Goal: Task Accomplishment & Management: Manage account settings

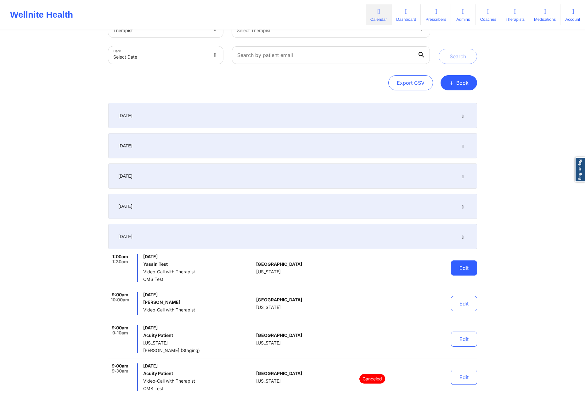
click at [460, 272] on button "Edit" at bounding box center [464, 267] width 26 height 15
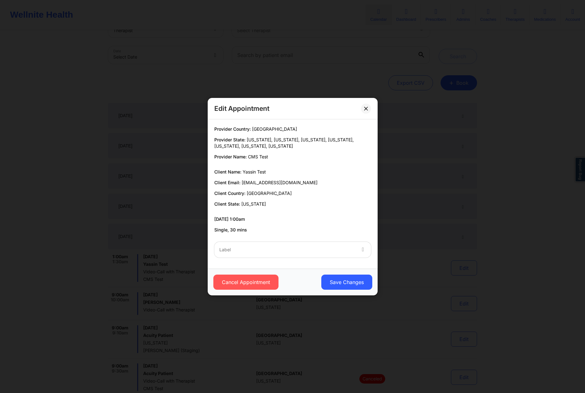
click at [303, 246] on div at bounding box center [287, 250] width 136 height 8
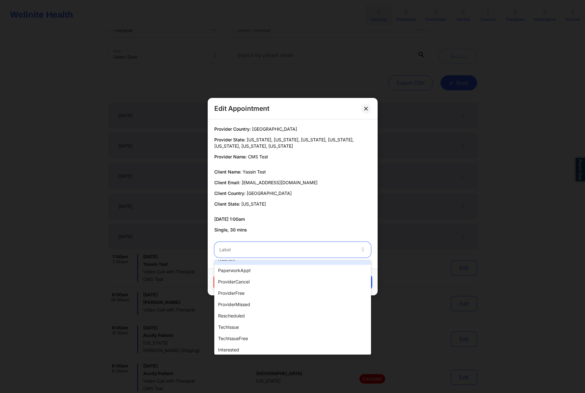
scroll to position [157, 0]
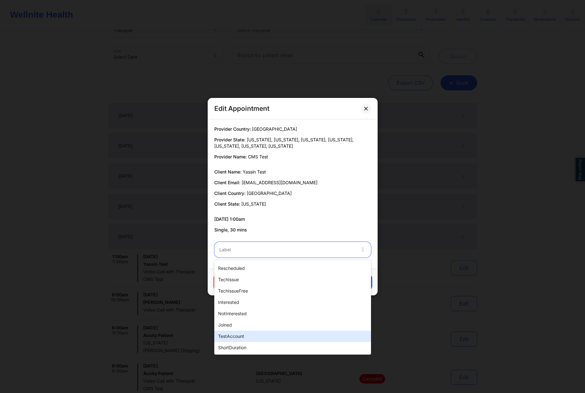
click at [246, 333] on div "testAccount" at bounding box center [292, 336] width 157 height 11
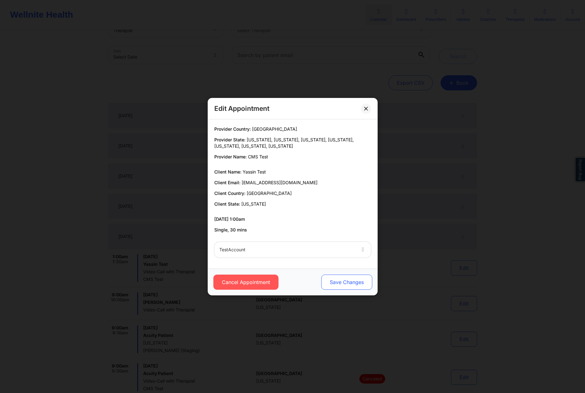
click at [356, 283] on button "Save Changes" at bounding box center [346, 281] width 51 height 15
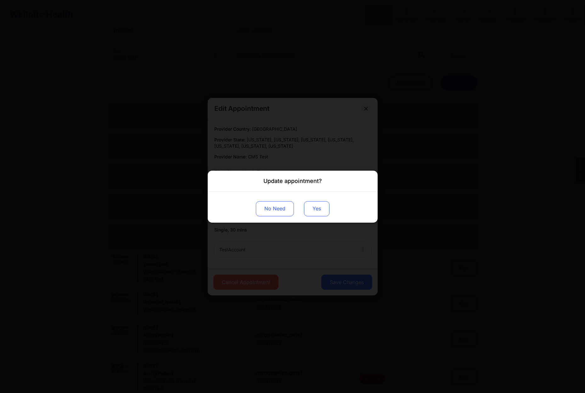
click at [326, 206] on button "Yes" at bounding box center [316, 208] width 25 height 15
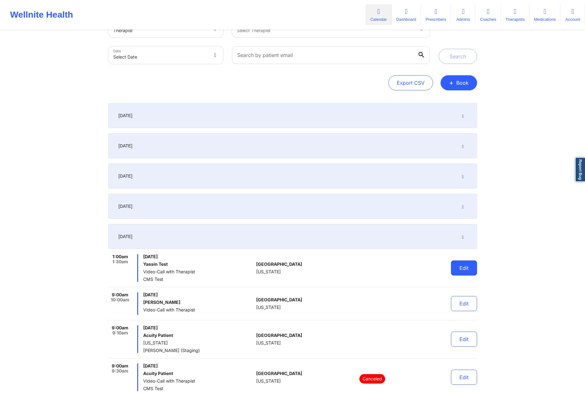
click at [462, 266] on button "Edit" at bounding box center [464, 267] width 26 height 15
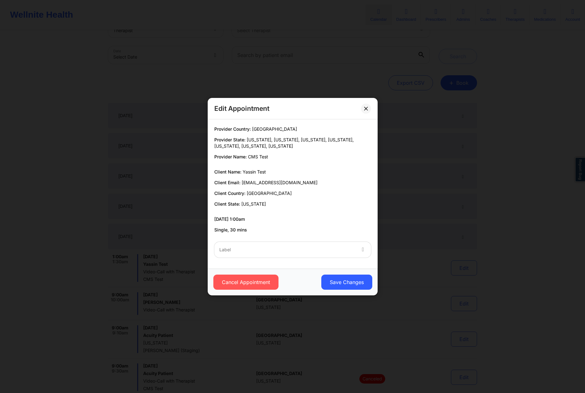
click at [313, 251] on div at bounding box center [287, 250] width 136 height 8
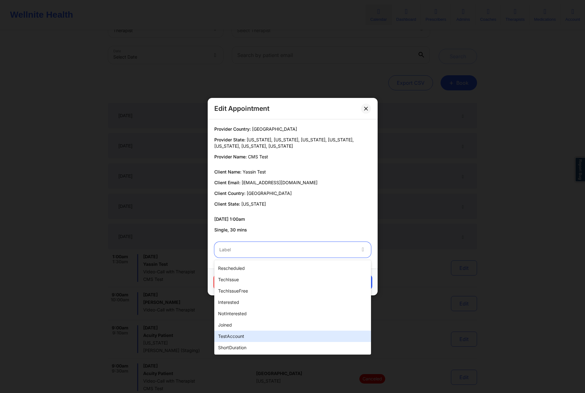
click at [274, 331] on div "testAccount" at bounding box center [292, 336] width 157 height 11
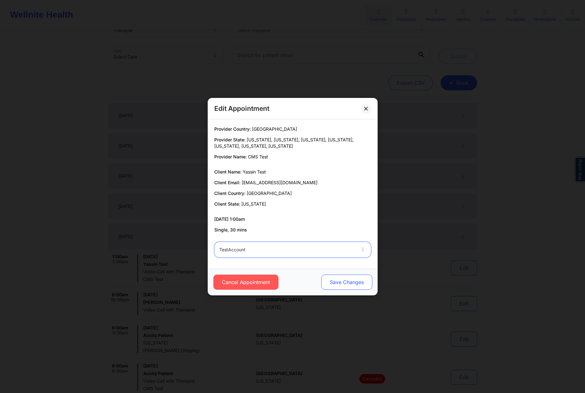
click at [352, 282] on button "Save Changes" at bounding box center [346, 281] width 51 height 15
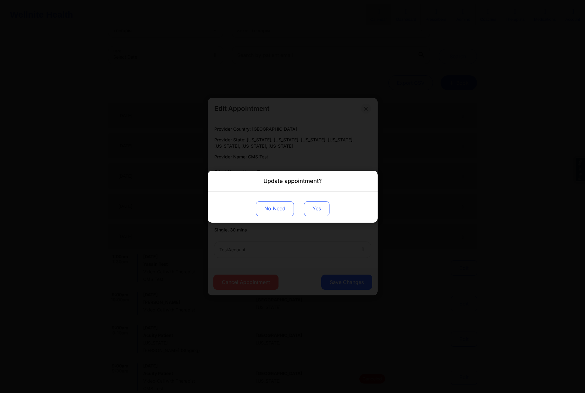
click at [319, 212] on button "Yes" at bounding box center [316, 208] width 25 height 15
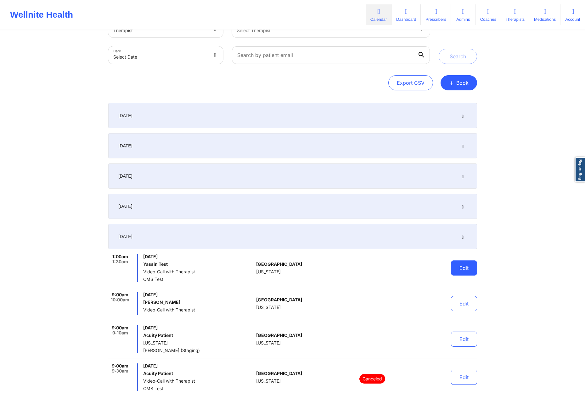
click at [469, 269] on button "Edit" at bounding box center [464, 267] width 26 height 15
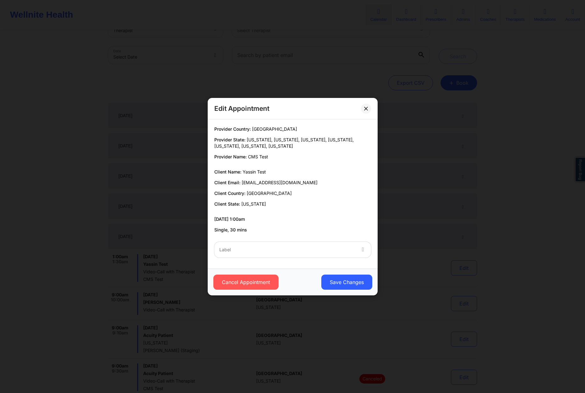
click at [317, 252] on div at bounding box center [287, 250] width 136 height 8
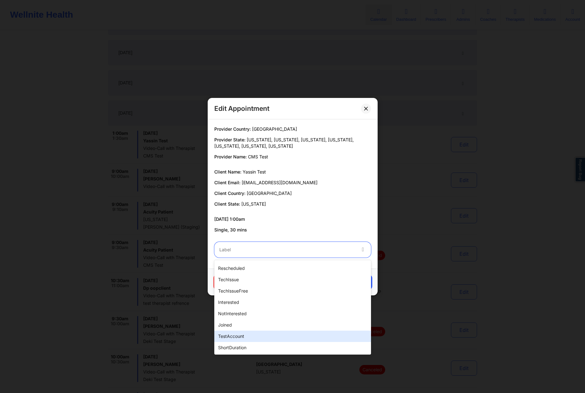
click at [266, 336] on div "testAccount" at bounding box center [292, 336] width 157 height 11
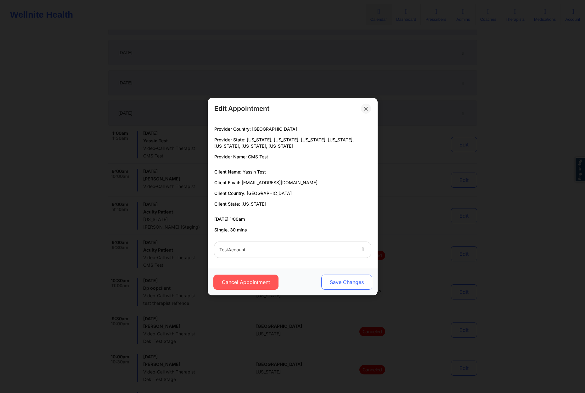
click at [349, 280] on button "Save Changes" at bounding box center [346, 281] width 51 height 15
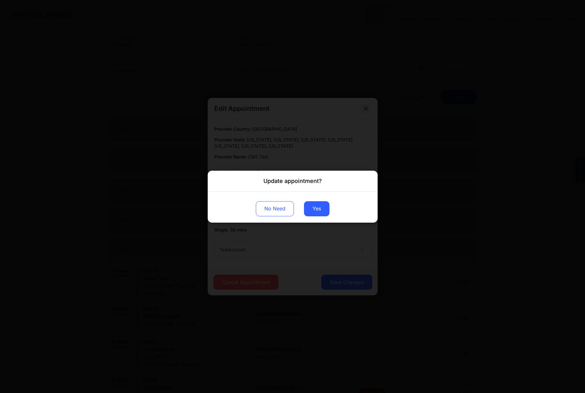
scroll to position [7, 0]
click at [325, 211] on button "Yes" at bounding box center [316, 208] width 25 height 15
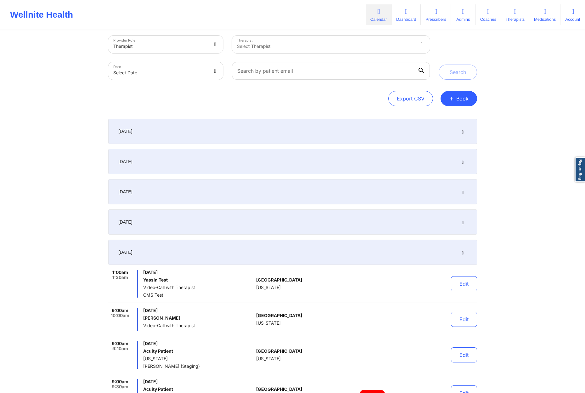
click at [464, 285] on button "Edit" at bounding box center [464, 283] width 26 height 15
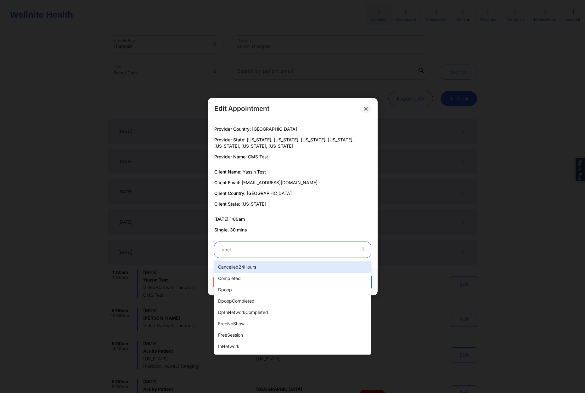
click at [318, 250] on div at bounding box center [287, 250] width 136 height 8
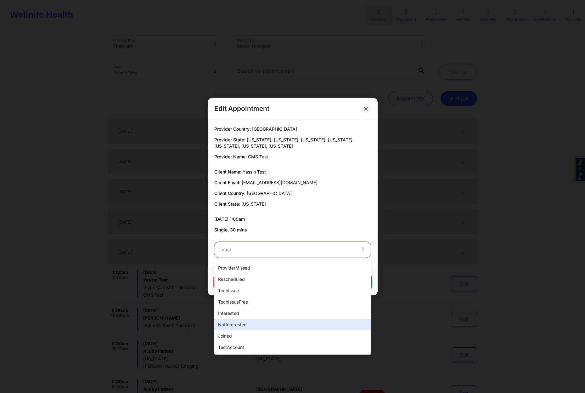
scroll to position [157, 0]
click at [253, 332] on div "testAccount" at bounding box center [292, 336] width 157 height 11
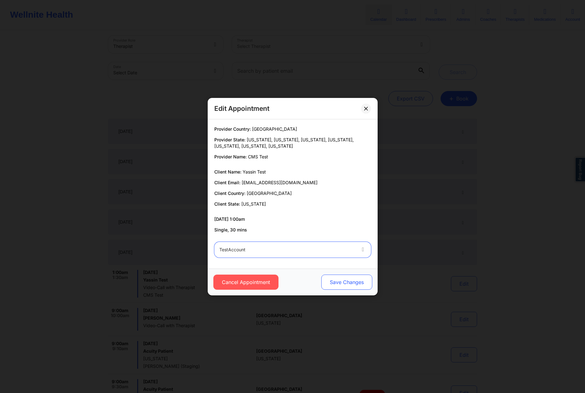
click at [334, 282] on button "Save Changes" at bounding box center [346, 281] width 51 height 15
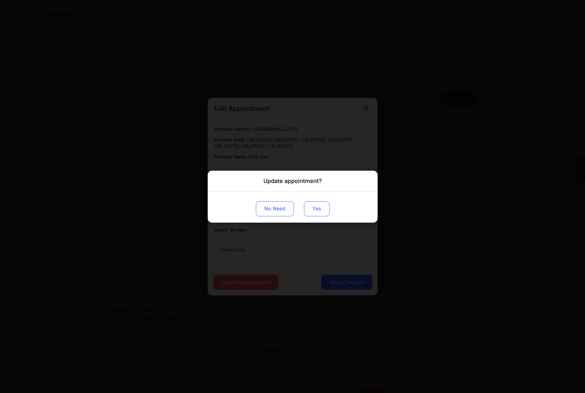
click at [319, 205] on button "Yes" at bounding box center [316, 208] width 25 height 15
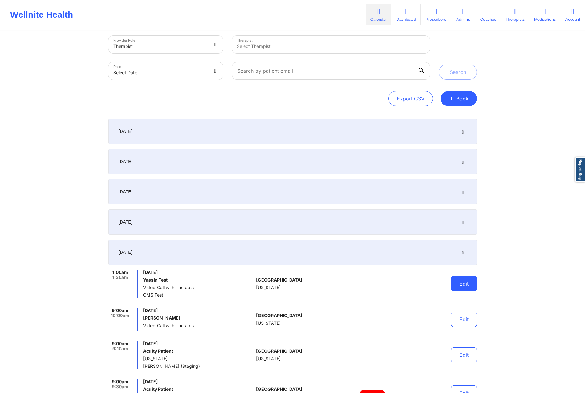
click at [461, 282] on button "Edit" at bounding box center [464, 283] width 26 height 15
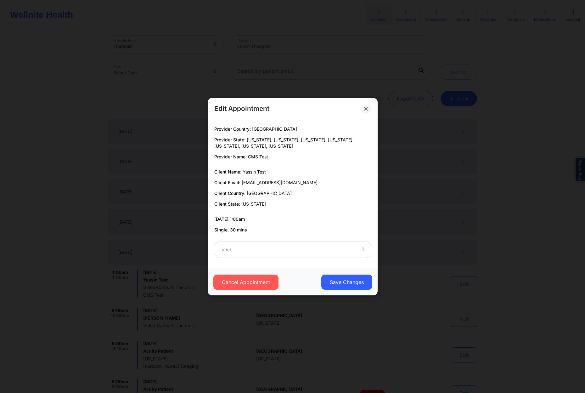
click at [315, 252] on div at bounding box center [287, 250] width 136 height 8
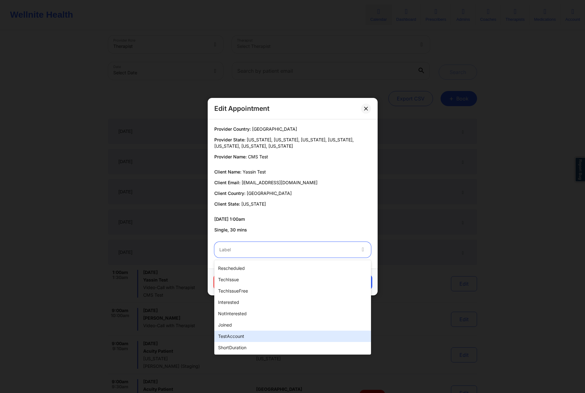
click at [258, 335] on div "testAccount" at bounding box center [292, 336] width 157 height 11
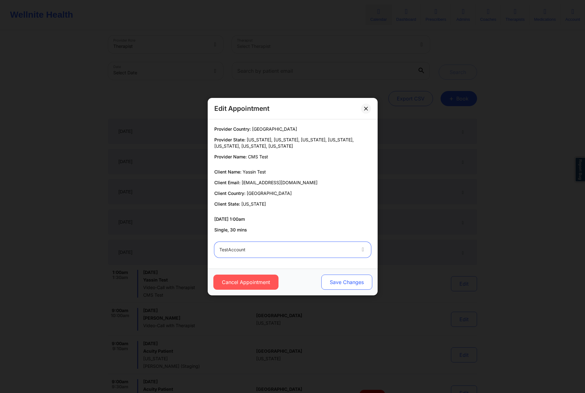
click at [361, 282] on button "Save Changes" at bounding box center [346, 281] width 51 height 15
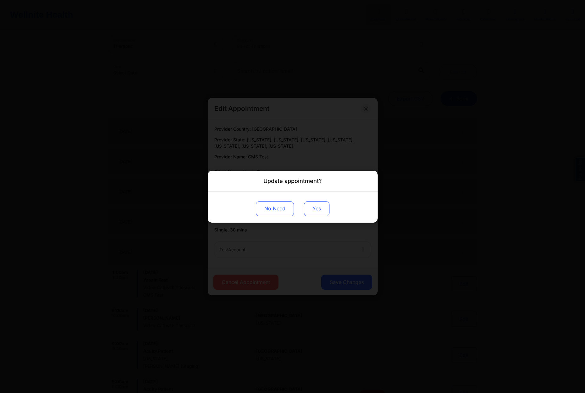
click at [318, 208] on button "Yes" at bounding box center [316, 208] width 25 height 15
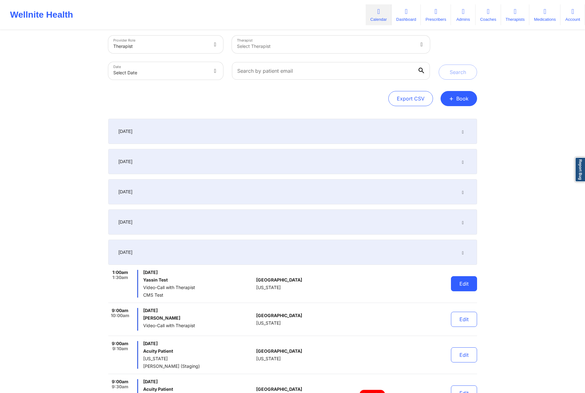
click at [472, 281] on button "Edit" at bounding box center [464, 283] width 26 height 15
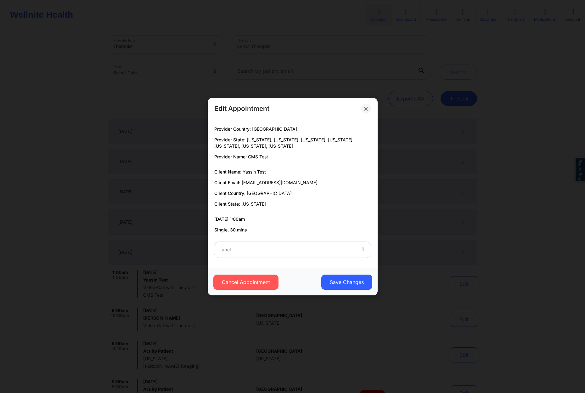
click at [328, 252] on div at bounding box center [287, 250] width 136 height 8
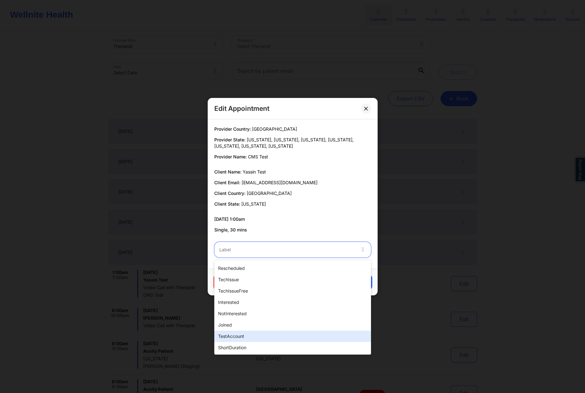
click at [254, 336] on div "testAccount" at bounding box center [292, 336] width 157 height 11
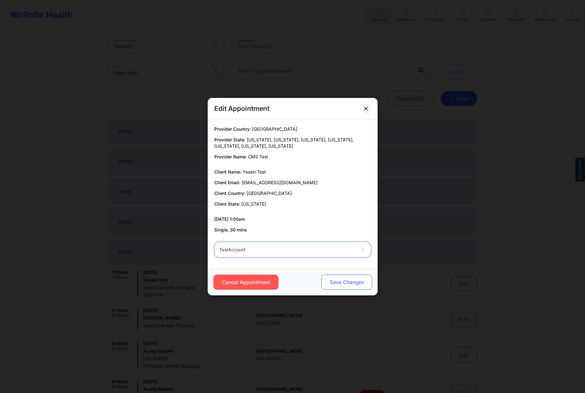
click at [356, 282] on button "Save Changes" at bounding box center [346, 281] width 51 height 15
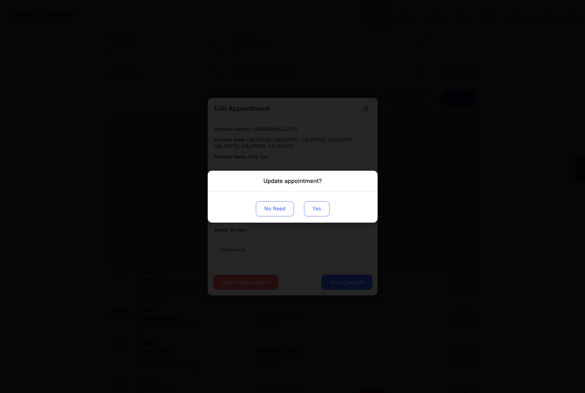
click at [325, 212] on button "Yes" at bounding box center [316, 208] width 25 height 15
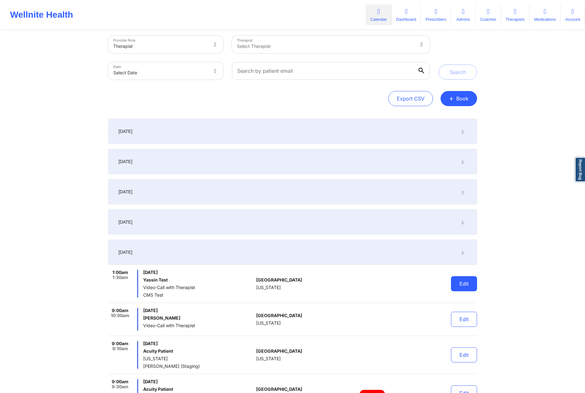
click at [459, 280] on button "Edit" at bounding box center [464, 283] width 26 height 15
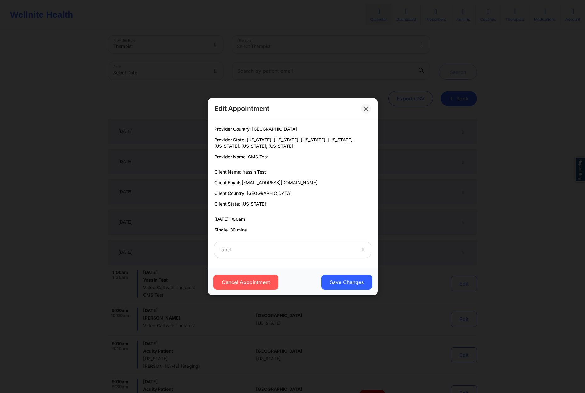
click at [297, 252] on div at bounding box center [287, 250] width 136 height 8
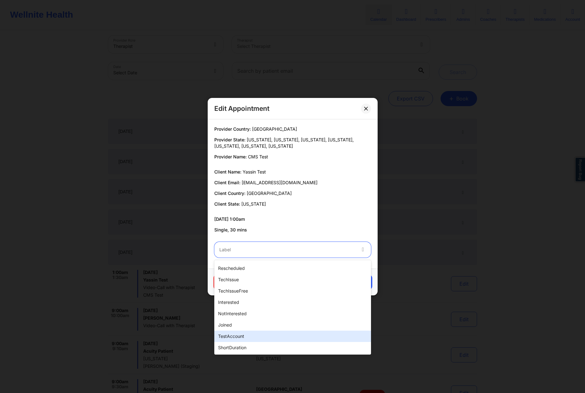
click at [268, 335] on div "testAccount" at bounding box center [292, 336] width 157 height 11
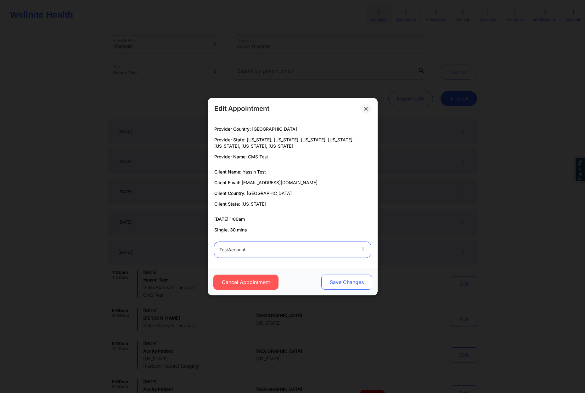
click at [351, 282] on button "Save Changes" at bounding box center [346, 281] width 51 height 15
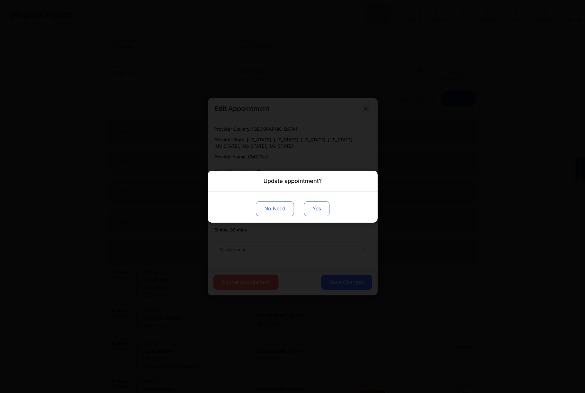
click at [315, 214] on button "Yes" at bounding box center [316, 208] width 25 height 15
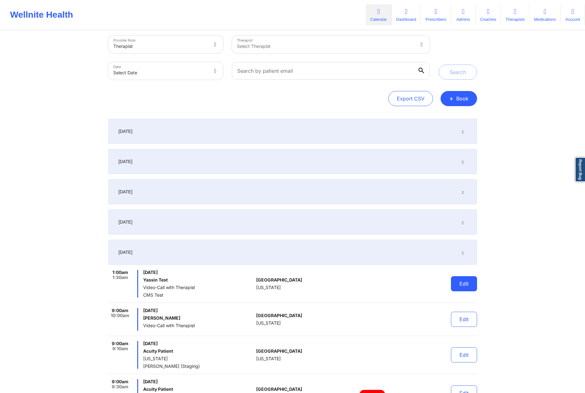
click at [466, 284] on button "Edit" at bounding box center [464, 283] width 26 height 15
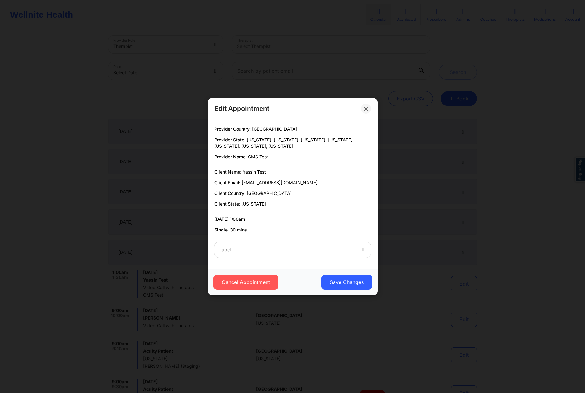
click at [296, 251] on div at bounding box center [287, 250] width 136 height 8
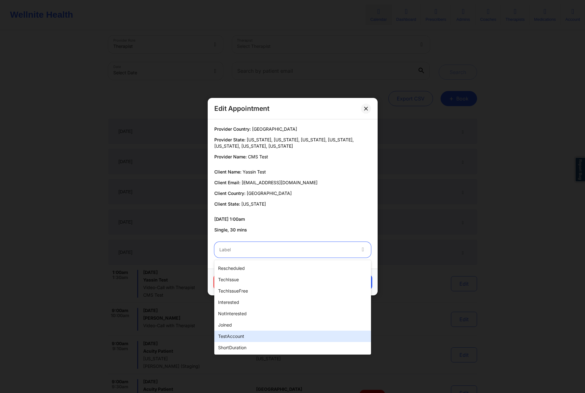
click at [257, 333] on div "testAccount" at bounding box center [292, 336] width 157 height 11
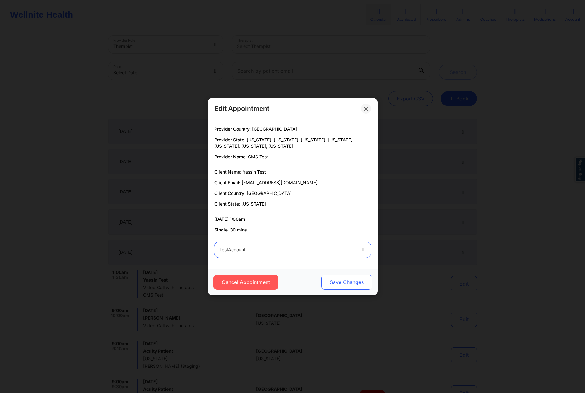
click at [351, 282] on button "Save Changes" at bounding box center [346, 281] width 51 height 15
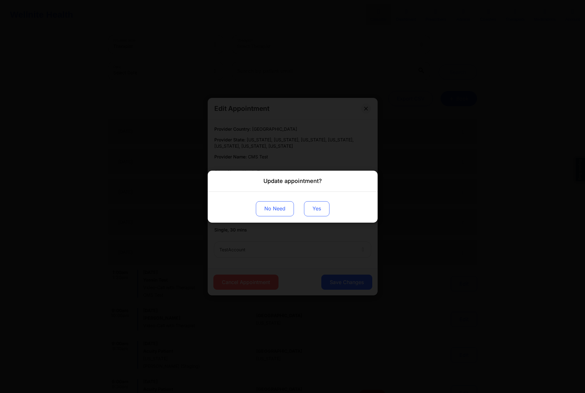
click at [318, 211] on button "Yes" at bounding box center [316, 208] width 25 height 15
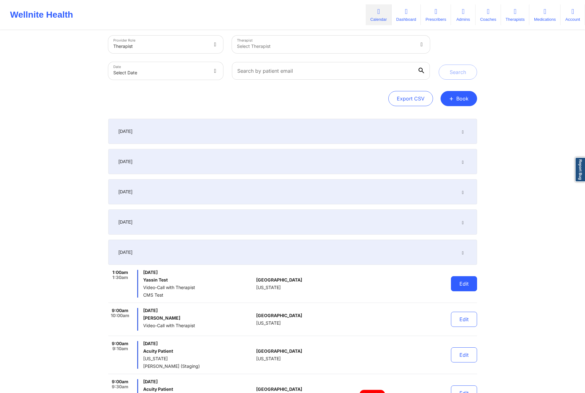
click at [468, 284] on button "Edit" at bounding box center [464, 283] width 26 height 15
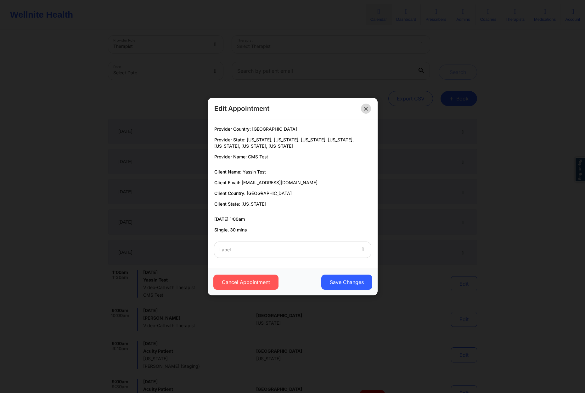
click at [366, 109] on icon at bounding box center [366, 108] width 4 height 4
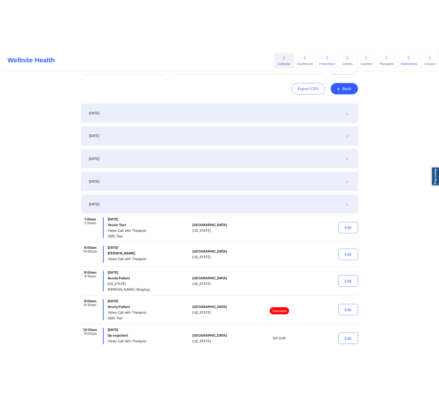
scroll to position [56, 0]
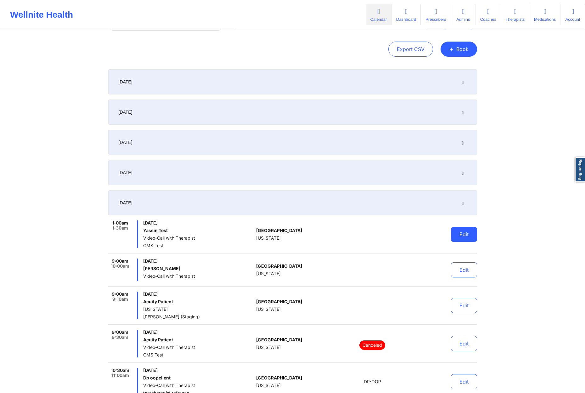
click at [462, 234] on button "Edit" at bounding box center [464, 234] width 26 height 15
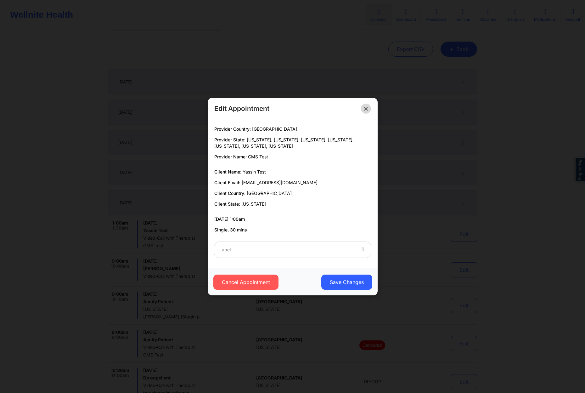
click at [363, 107] on button at bounding box center [366, 108] width 10 height 10
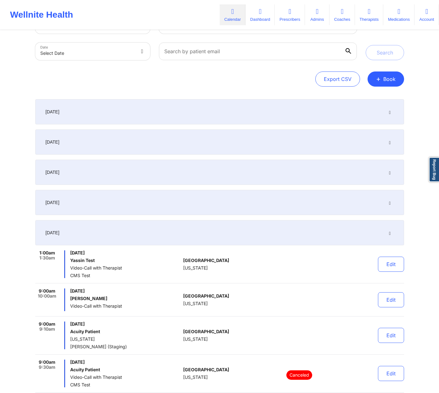
scroll to position [0, 0]
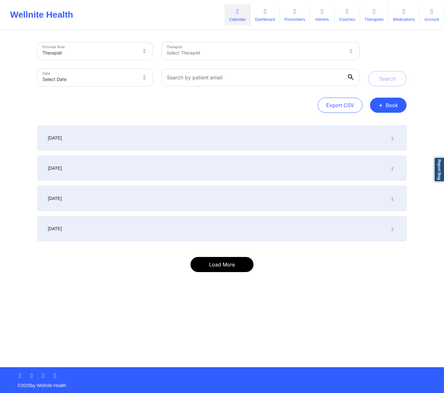
click at [233, 269] on button "Load More" at bounding box center [221, 264] width 63 height 15
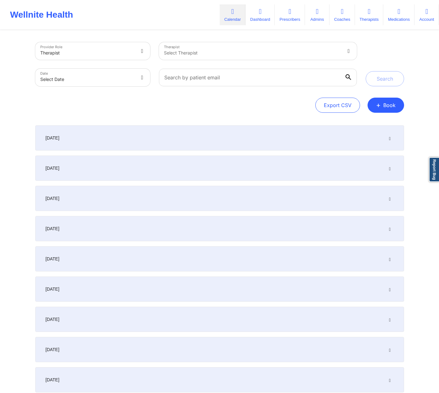
click at [196, 259] on div "[DATE]" at bounding box center [219, 258] width 369 height 25
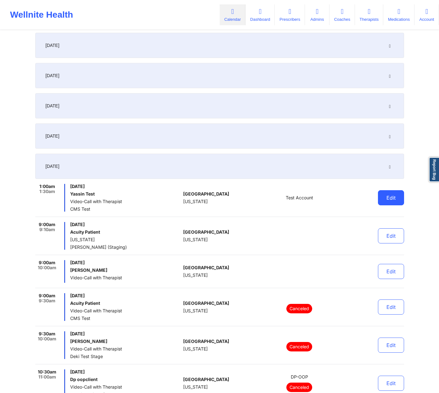
scroll to position [97, 0]
